Goal: Communication & Community: Answer question/provide support

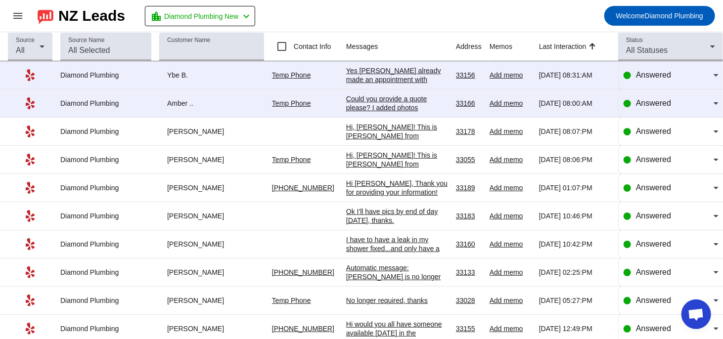
click at [411, 71] on div "Yes [PERSON_NAME] already made an appointment with someone" at bounding box center [397, 79] width 102 height 27
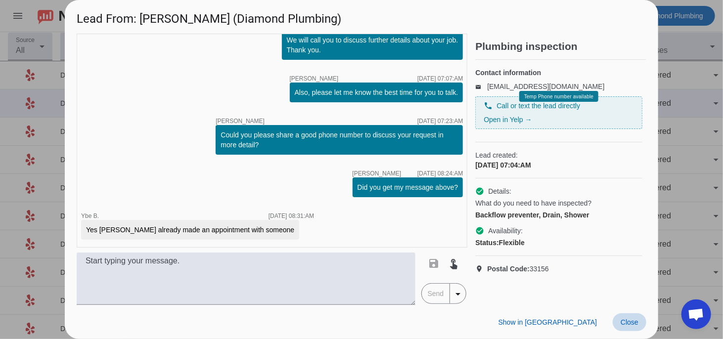
click at [630, 325] on span "Close" at bounding box center [630, 323] width 18 height 8
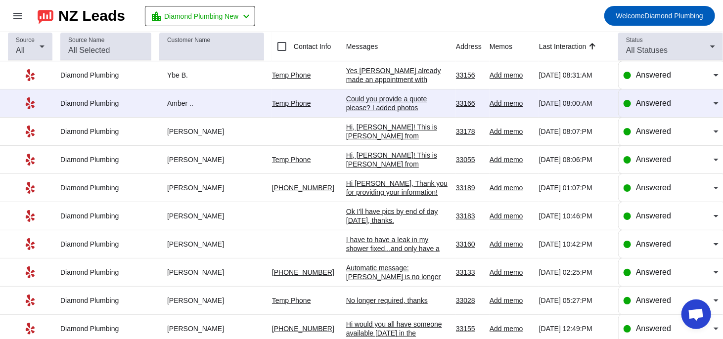
click at [379, 105] on div "Could you provide a quote please? I added photos" at bounding box center [397, 103] width 102 height 18
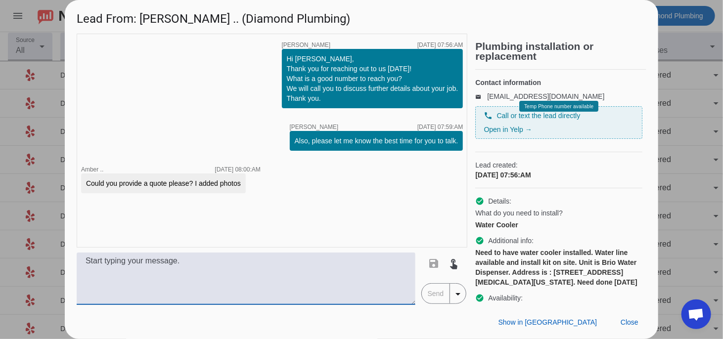
click at [271, 286] on textarea at bounding box center [246, 279] width 339 height 52
paste textarea "You’ve reached the right place! We’re a locally owned and licensed plumbing com…"
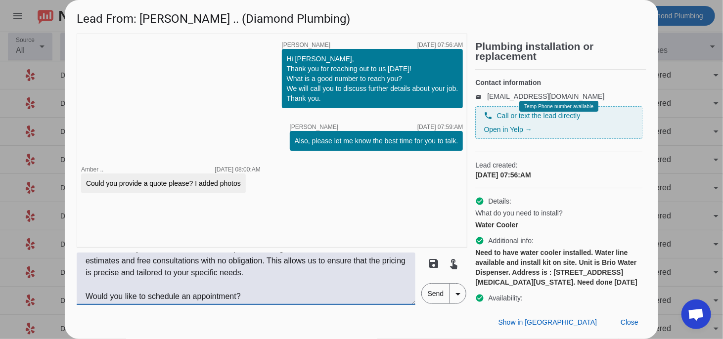
scroll to position [115, 0]
type textarea "You’ve reached the right place! We’re a locally owned and licensed plumbing com…"
click at [433, 303] on span "Send" at bounding box center [436, 294] width 28 height 20
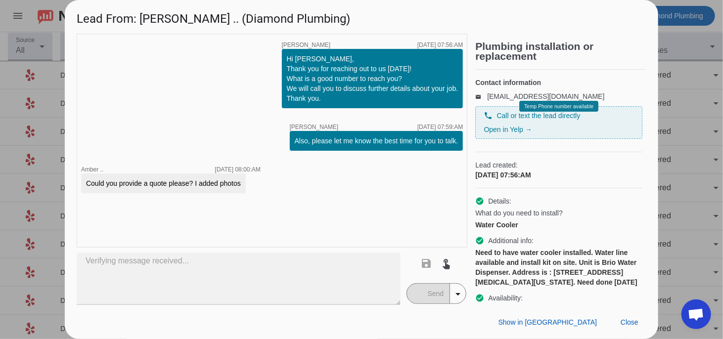
scroll to position [0, 0]
click at [634, 319] on span "Close" at bounding box center [630, 323] width 18 height 8
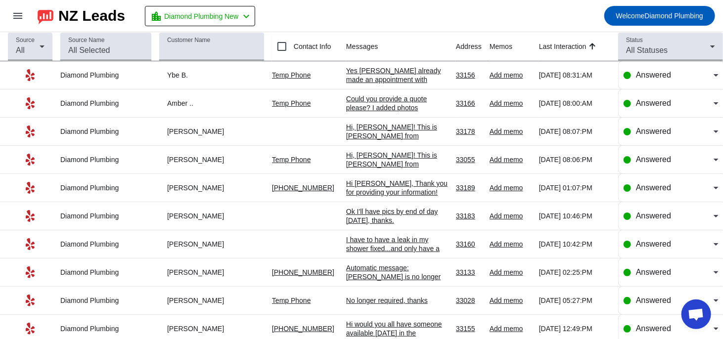
click at [405, 81] on div "Yes [PERSON_NAME] already made an appointment with someone" at bounding box center [397, 79] width 102 height 27
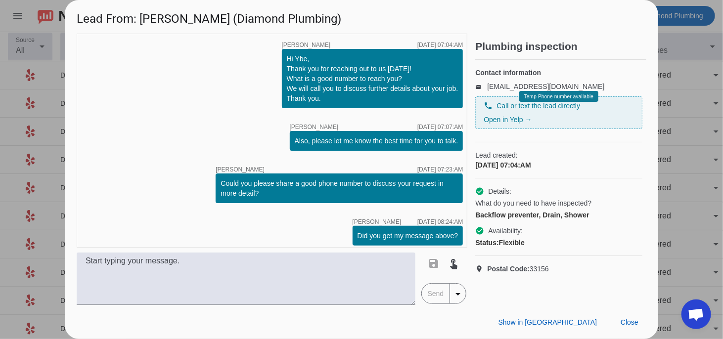
scroll to position [48, 0]
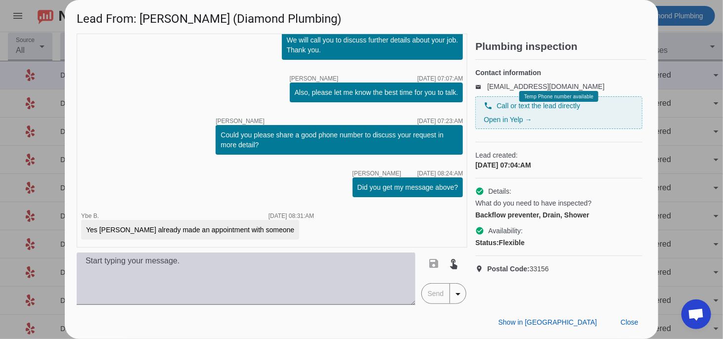
click at [238, 294] on textarea at bounding box center [246, 279] width 339 height 52
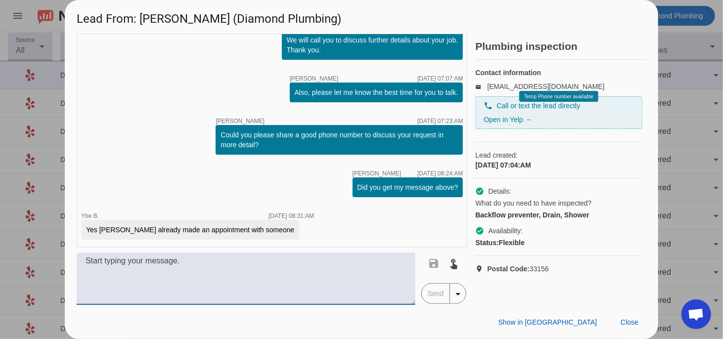
paste textarea "Hi, thank you for getting back to [GEOGRAPHIC_DATA] and for keeping us informed…"
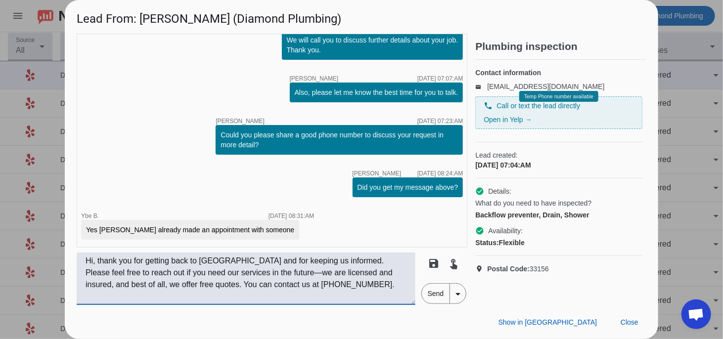
click at [339, 290] on textarea "Hi, thank you for getting back to [GEOGRAPHIC_DATA] and for keeping us informed…" at bounding box center [246, 279] width 339 height 52
click at [238, 276] on textarea "Hi, thank you for getting back to [GEOGRAPHIC_DATA] and for keeping us informed…" at bounding box center [246, 279] width 339 height 52
type textarea "Hi, thank you for getting back to [GEOGRAPHIC_DATA] and for keeping us informed…"
click at [440, 297] on span "Send" at bounding box center [436, 294] width 28 height 20
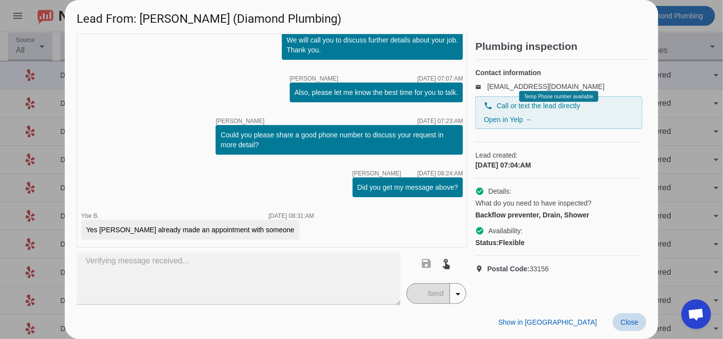
click at [631, 323] on span "Close" at bounding box center [630, 323] width 18 height 8
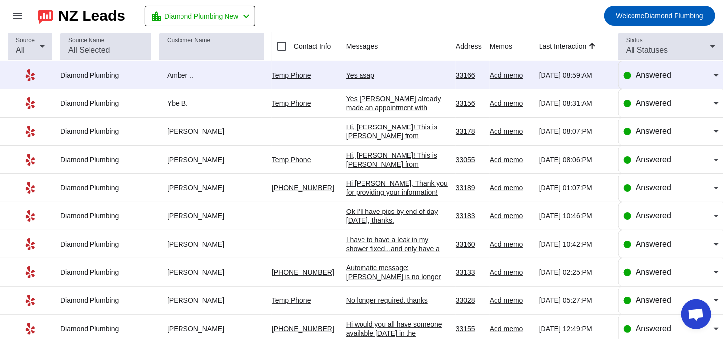
click at [405, 78] on div "Yes asap" at bounding box center [397, 75] width 102 height 9
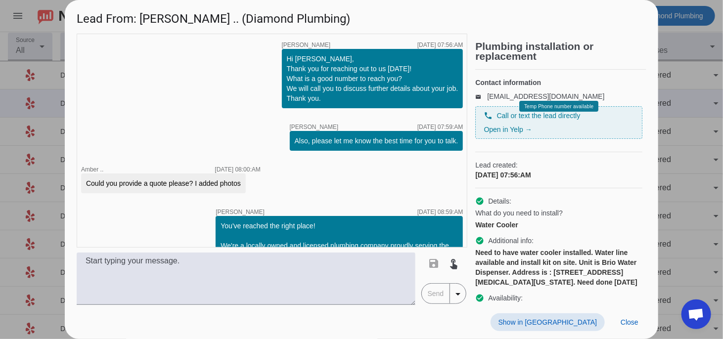
scroll to position [190, 0]
